Goal: Find specific page/section: Find specific page/section

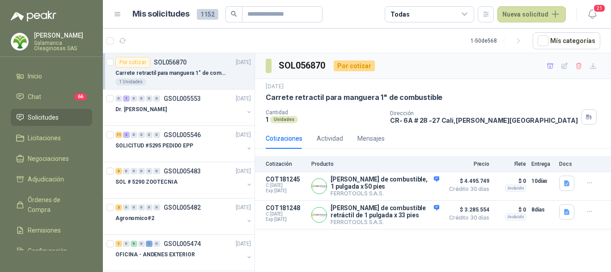
click at [59, 41] on p "Salamanca Oleaginosas SAS" at bounding box center [63, 45] width 58 height 11
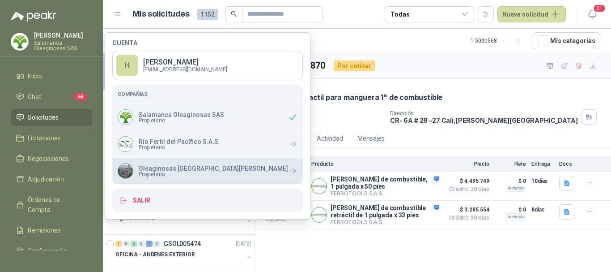
click at [155, 170] on p "Oleaginosas [GEOGRAPHIC_DATA][PERSON_NAME]" at bounding box center [214, 168] width 150 height 6
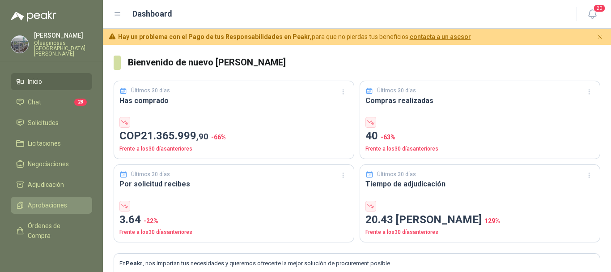
click at [57, 200] on span "Aprobaciones" at bounding box center [47, 205] width 39 height 10
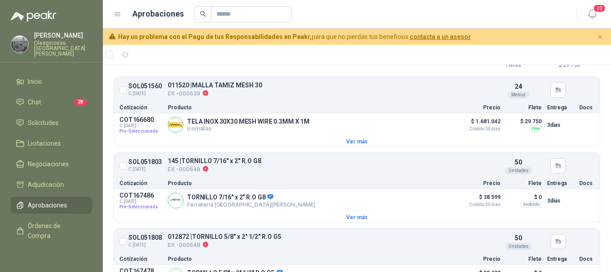
scroll to position [827, 0]
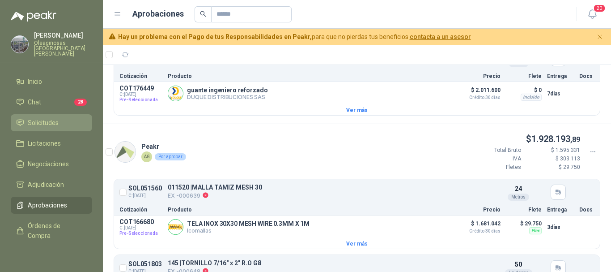
click at [45, 118] on span "Solicitudes" at bounding box center [43, 123] width 31 height 10
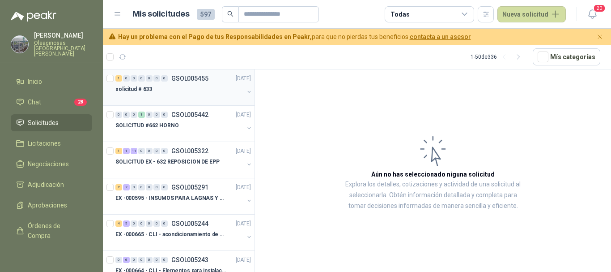
click at [180, 93] on div "solicitud # 633" at bounding box center [179, 89] width 128 height 11
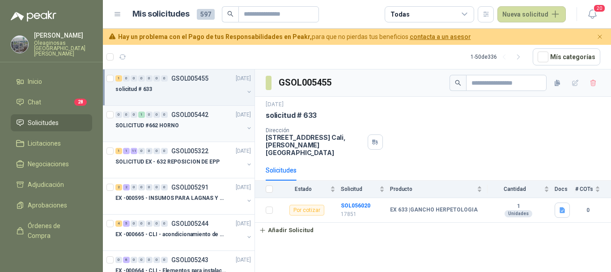
click at [171, 123] on p "SOLICITUD #662 HORNO" at bounding box center [147, 125] width 64 height 9
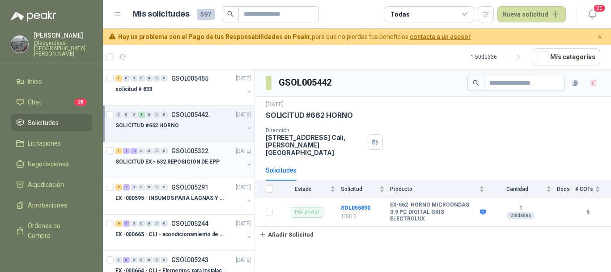
click at [186, 158] on p "SOLICITUD EX - 632 REPOSICION DE EPP" at bounding box center [167, 162] width 104 height 9
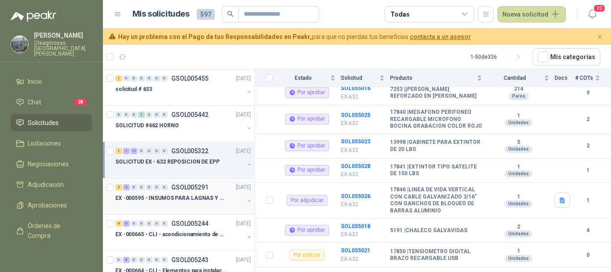
scroll to position [45, 0]
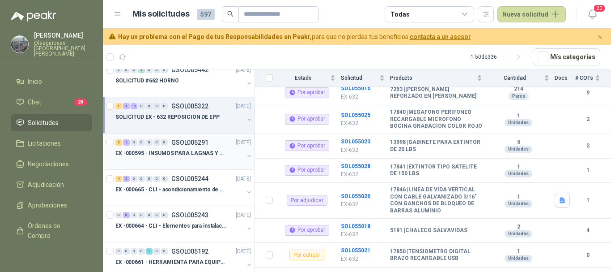
click at [208, 157] on p "EX -000595 - INSUMOS PARA LAGNAS Y OFICINAS PLANTA" at bounding box center [170, 153] width 111 height 9
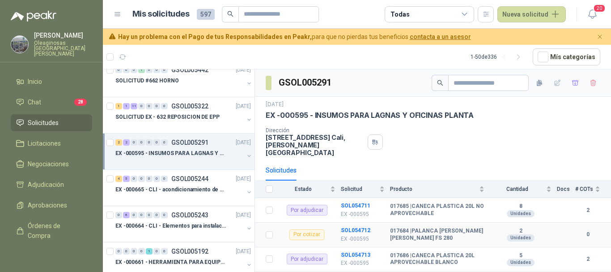
scroll to position [29, 0]
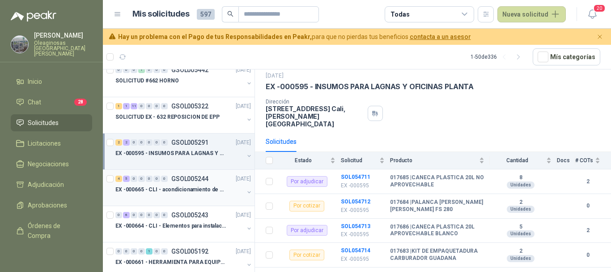
click at [199, 183] on div "4 5 0 0 0 0 0 GSOL005244 [DATE]" at bounding box center [183, 178] width 137 height 11
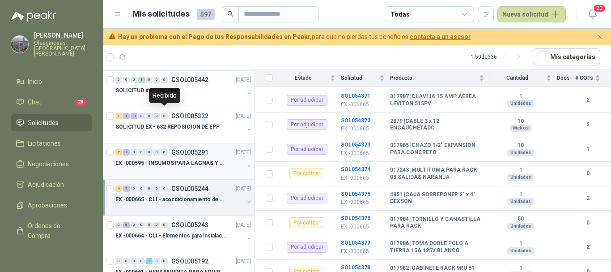
scroll to position [45, 0]
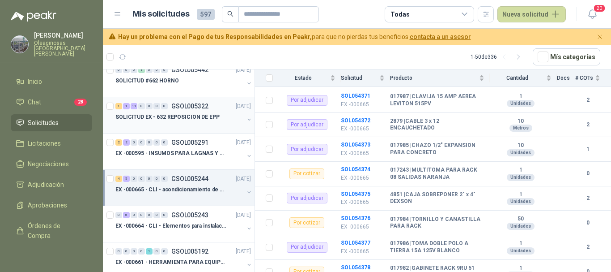
click at [178, 122] on div "SOLICITUD EX - 632 REPOSICION DE EPP" at bounding box center [179, 116] width 128 height 11
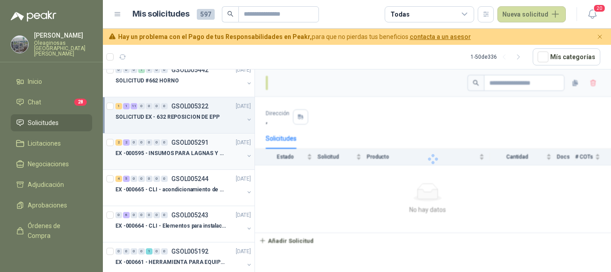
click at [174, 158] on div "EX -000595 - INSUMOS PARA LAGNAS Y OFICINAS PLANTA" at bounding box center [179, 153] width 128 height 11
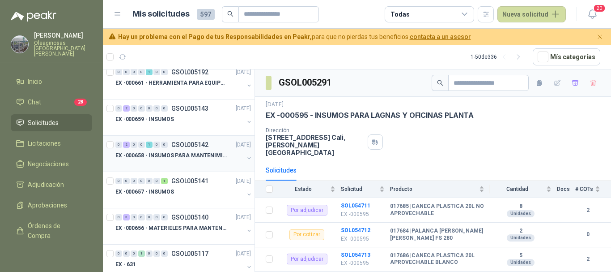
scroll to position [269, 0]
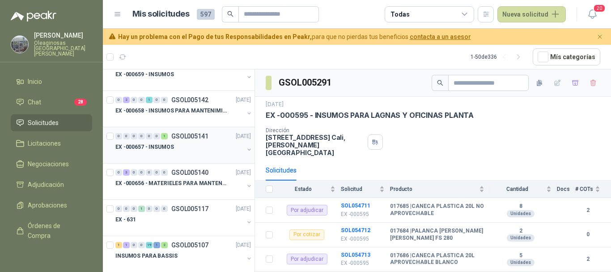
click at [186, 150] on div "EX -000657 - INSUMOS" at bounding box center [179, 146] width 128 height 11
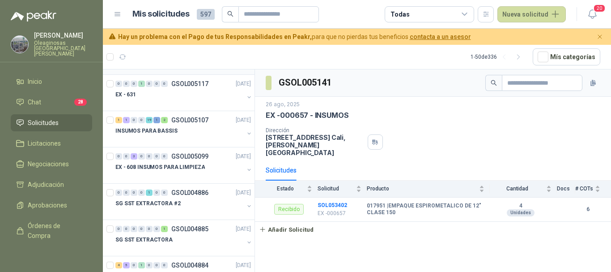
scroll to position [403, 0]
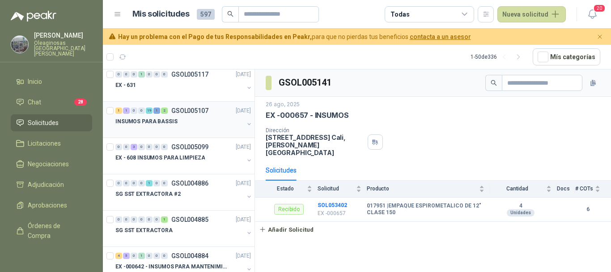
click at [186, 126] on div "INSUMOS PARA BASSIS" at bounding box center [179, 121] width 128 height 11
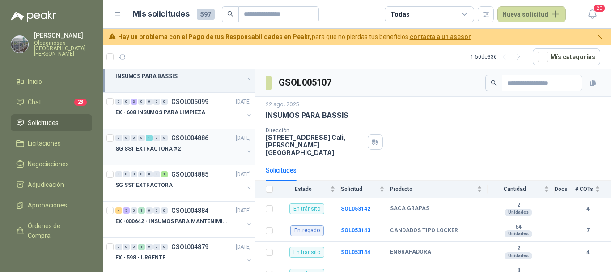
scroll to position [492, 0]
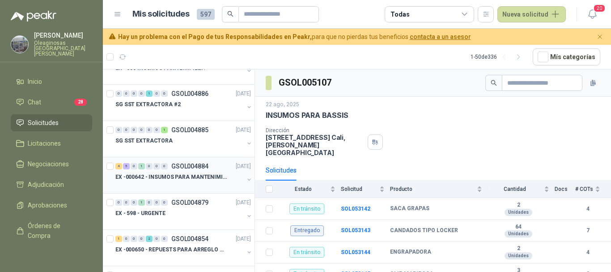
click at [206, 182] on div at bounding box center [179, 185] width 128 height 7
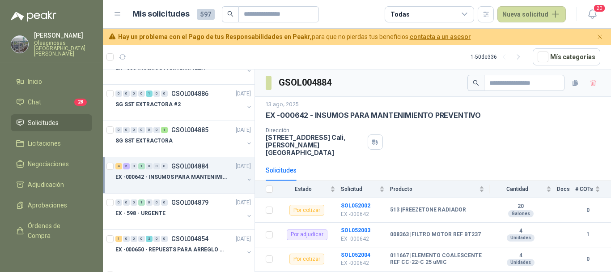
click at [47, 118] on span "Solicitudes" at bounding box center [43, 123] width 31 height 10
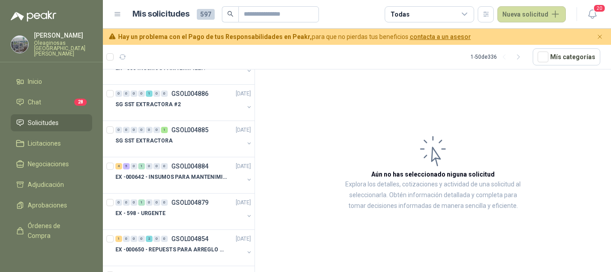
click at [61, 42] on p "Oleaginosas [GEOGRAPHIC_DATA][PERSON_NAME]" at bounding box center [63, 48] width 58 height 16
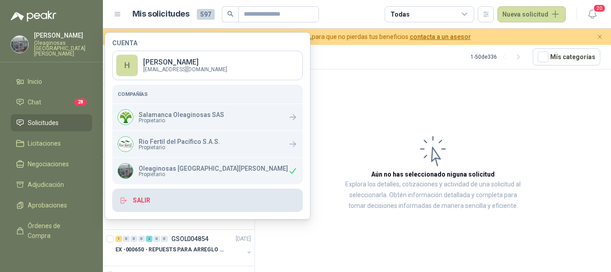
click at [144, 197] on button "Salir" at bounding box center [207, 199] width 191 height 23
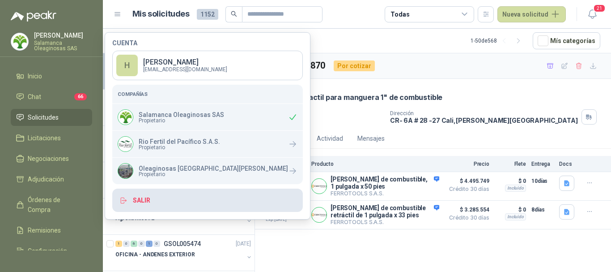
click at [146, 197] on button "Salir" at bounding box center [207, 199] width 191 height 23
